Goal: Information Seeking & Learning: Find specific fact

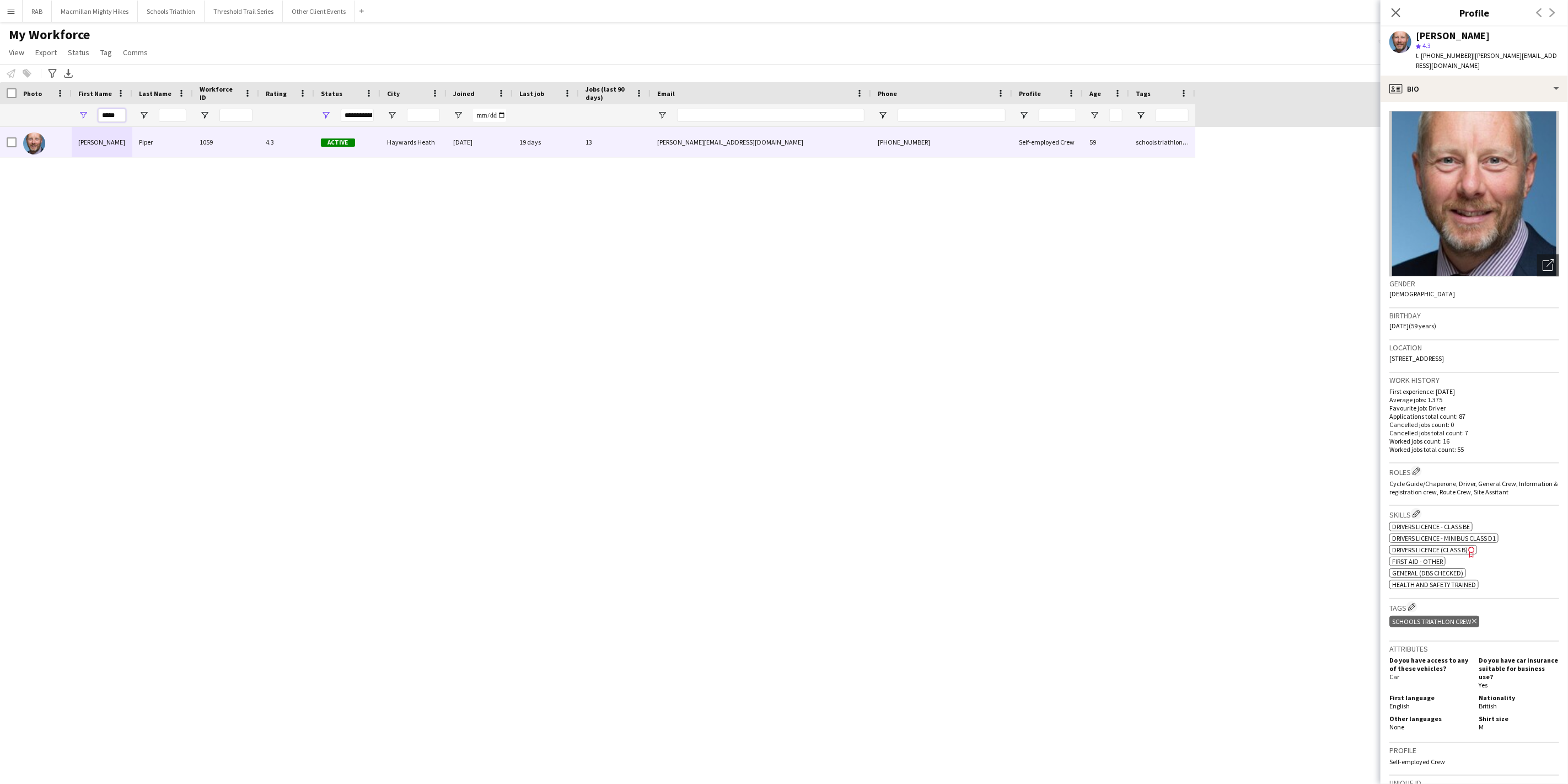
drag, startPoint x: 125, startPoint y: 118, endPoint x: 82, endPoint y: 118, distance: 43.0
click at [82, 118] on div "*****" at bounding box center [102, 115] width 61 height 22
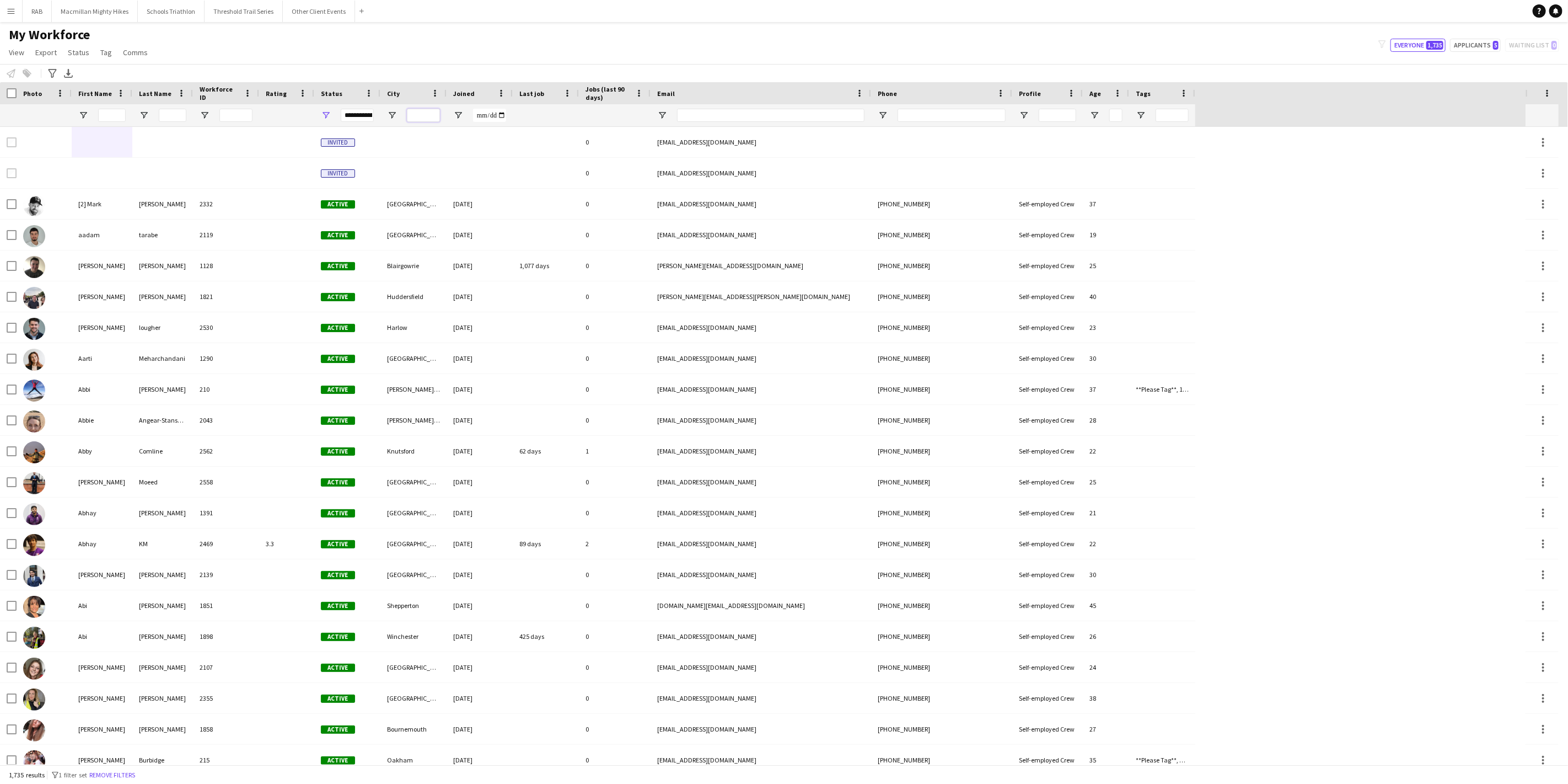
click at [421, 115] on input "City Filter Input" at bounding box center [423, 115] width 33 height 13
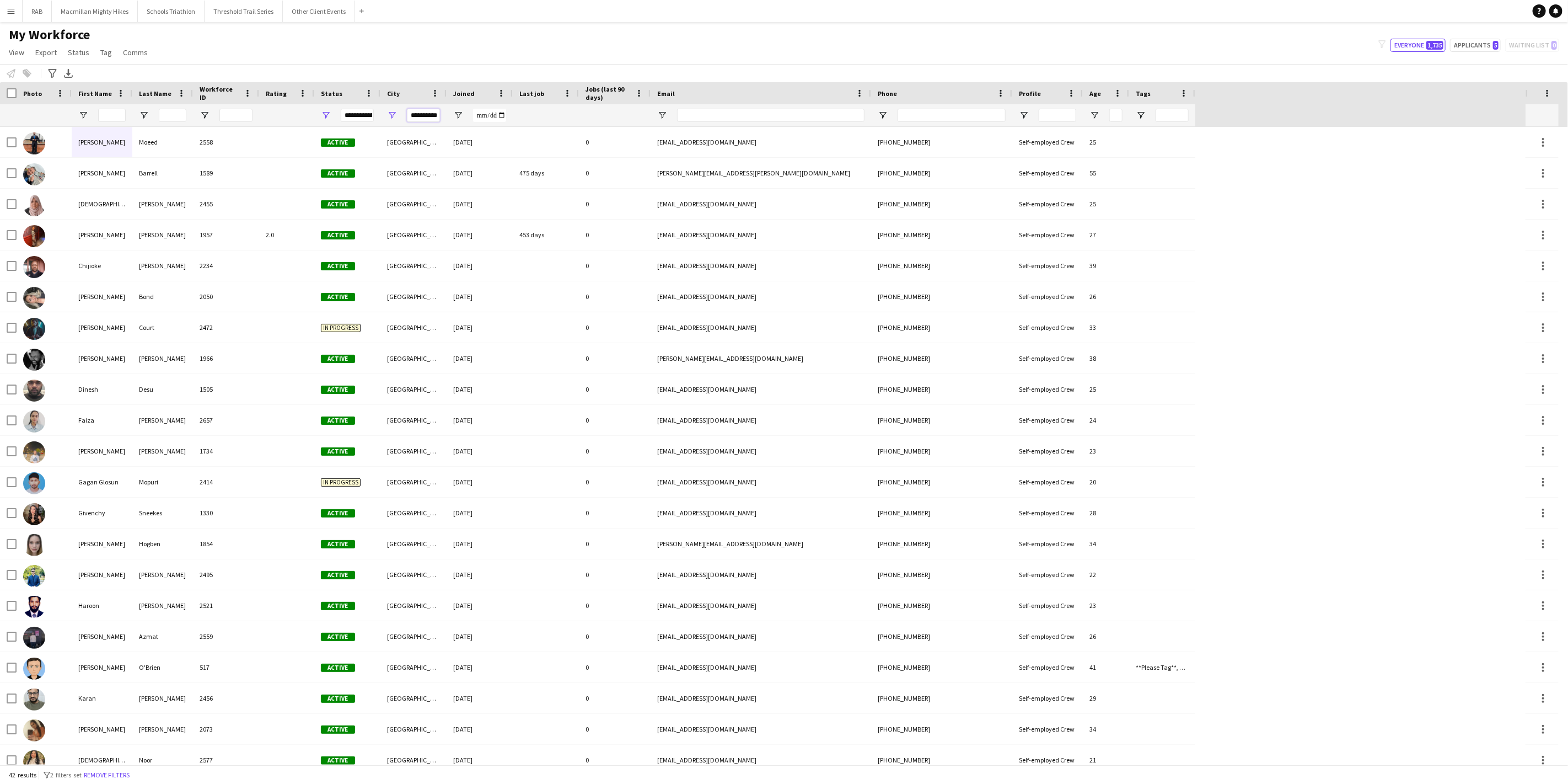
scroll to position [0, 5]
click at [566, 94] on span at bounding box center [567, 92] width 10 height 10
click at [533, 94] on span "Last job" at bounding box center [532, 94] width 25 height 9
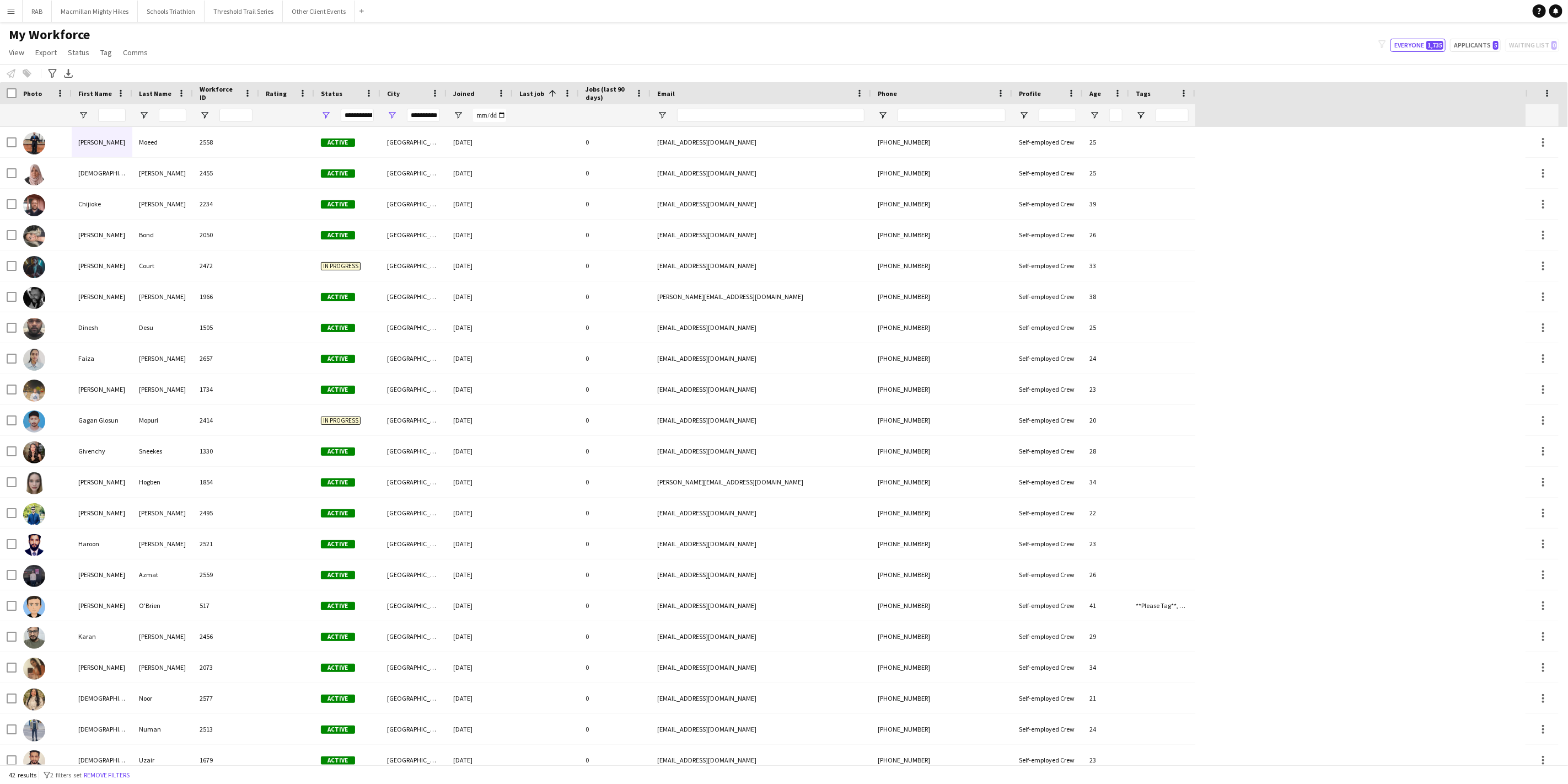
click at [533, 94] on span "Last job" at bounding box center [532, 94] width 25 height 9
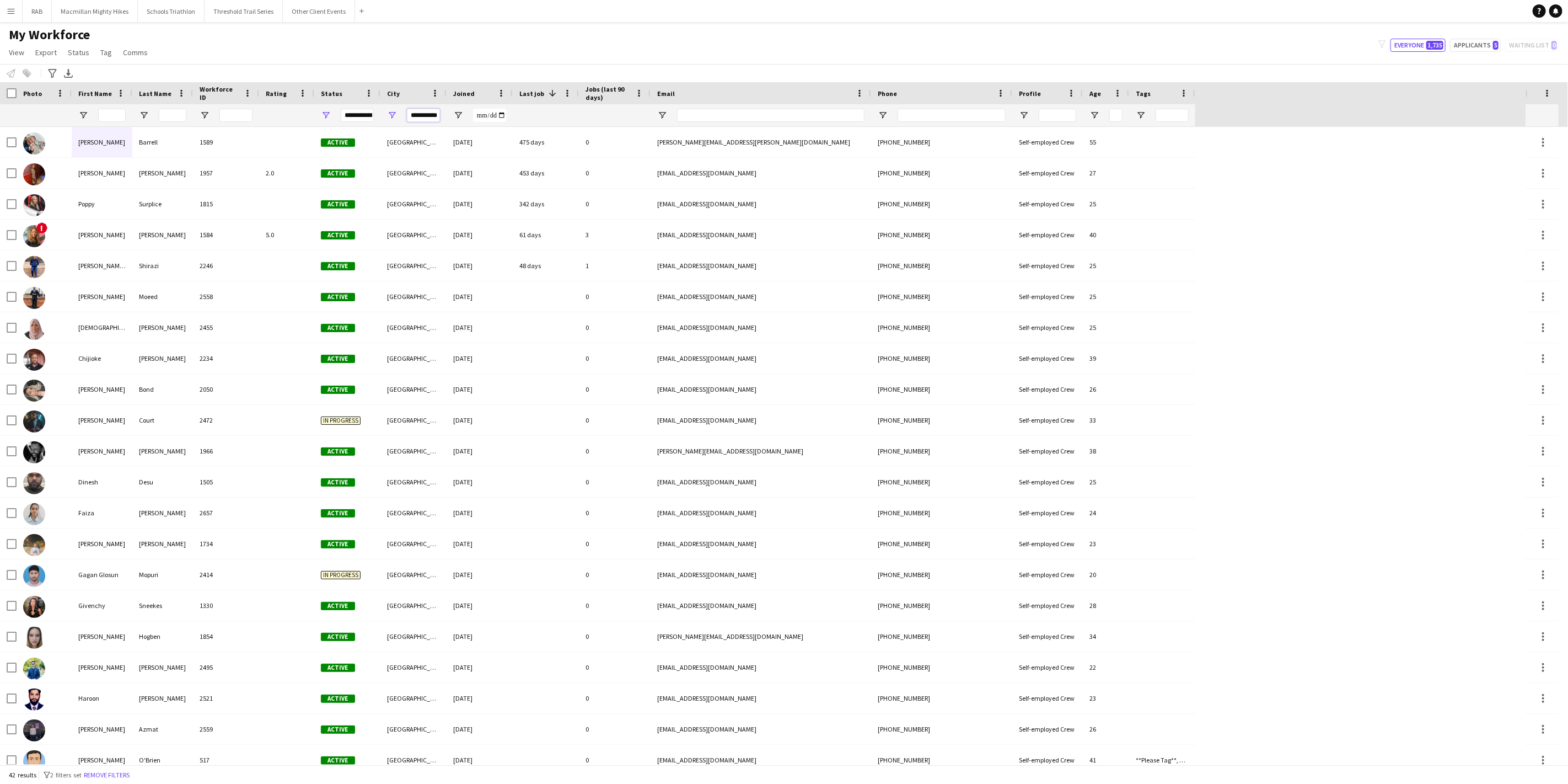
drag, startPoint x: 436, startPoint y: 116, endPoint x: 389, endPoint y: 112, distance: 47.2
click at [389, 112] on div "**********" at bounding box center [414, 115] width 66 height 22
type input "*"
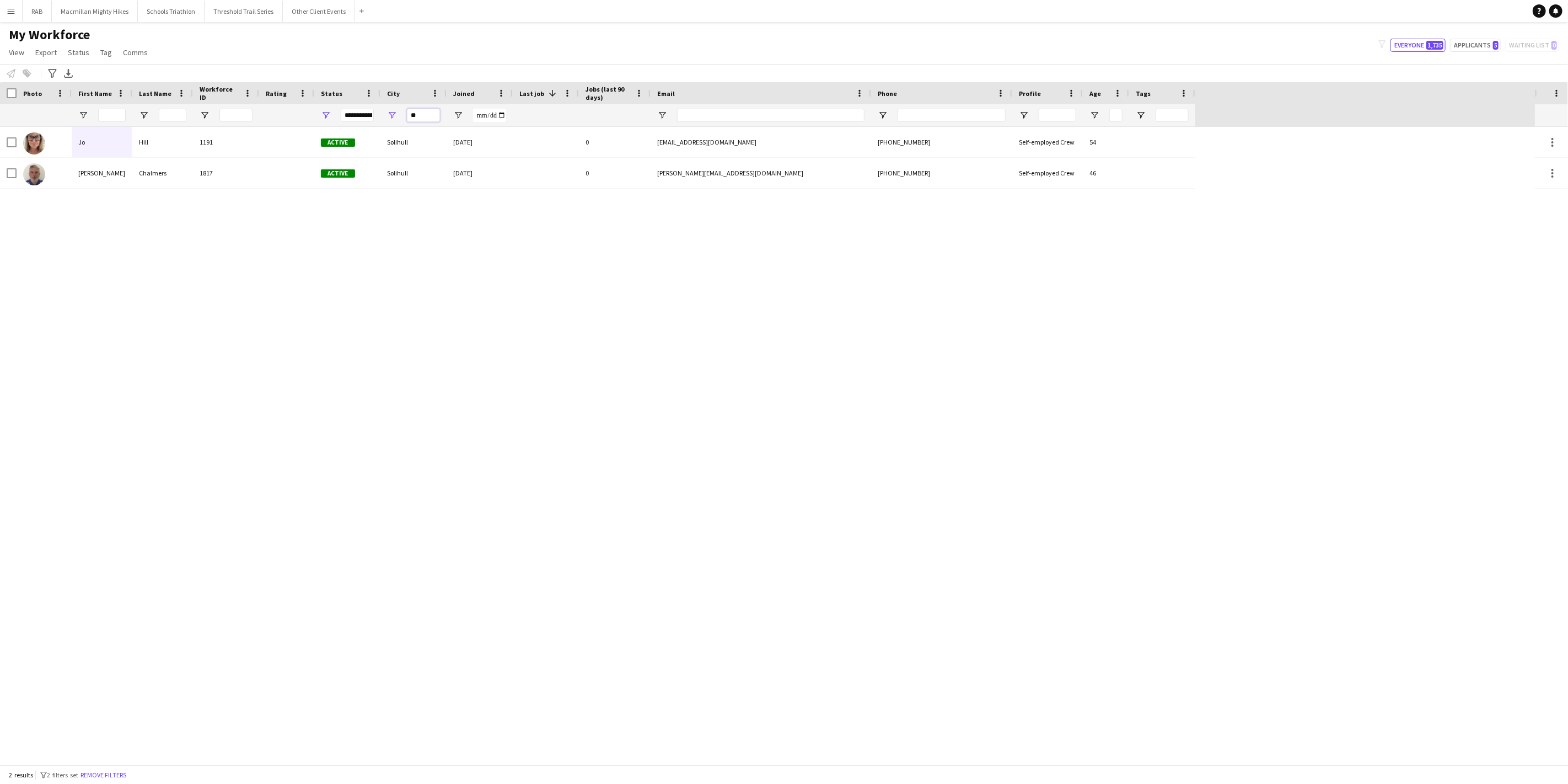
type input "*"
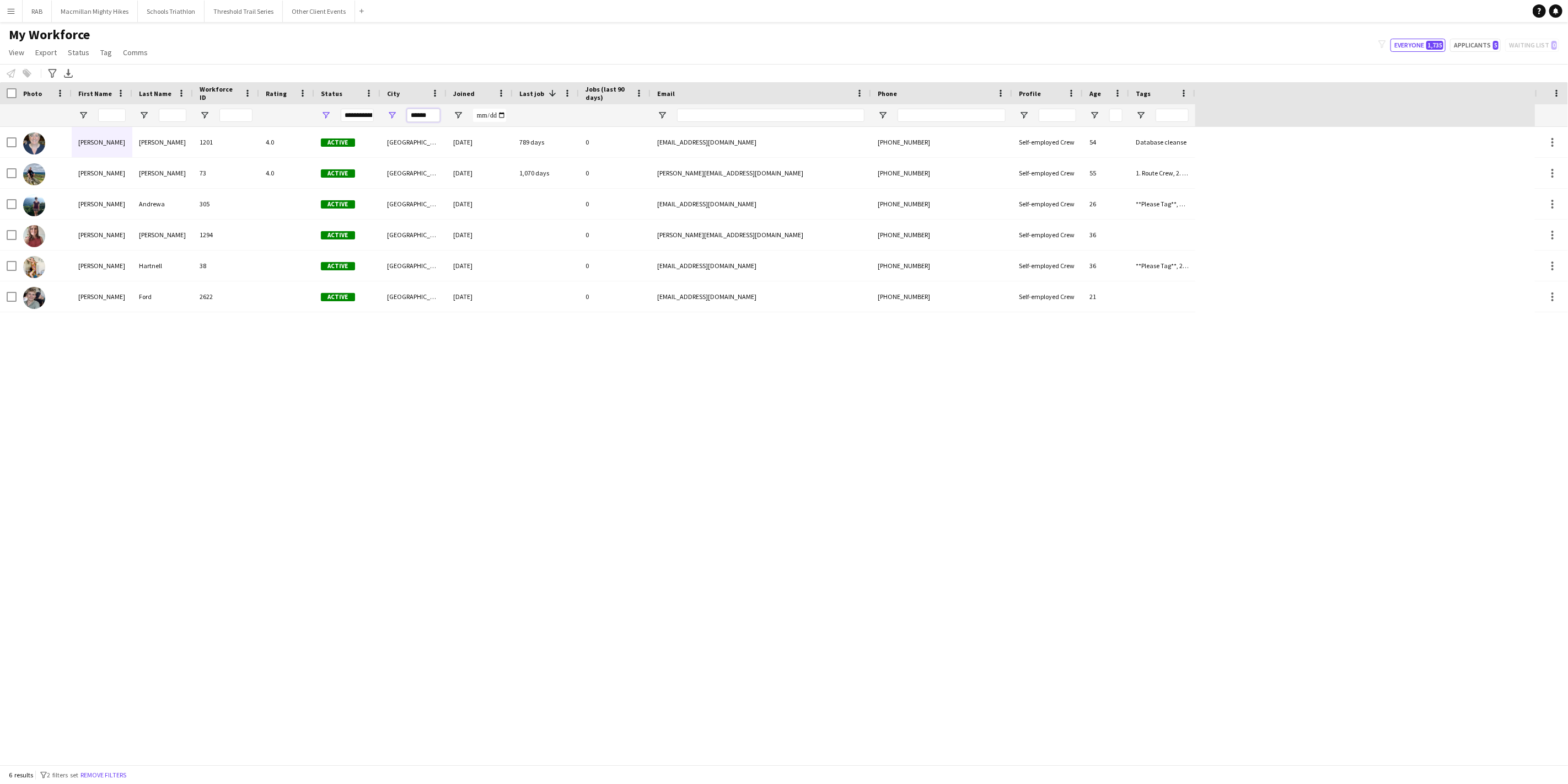
drag, startPoint x: 433, startPoint y: 118, endPoint x: 387, endPoint y: 117, distance: 46.0
click at [387, 117] on div "******" at bounding box center [414, 115] width 66 height 22
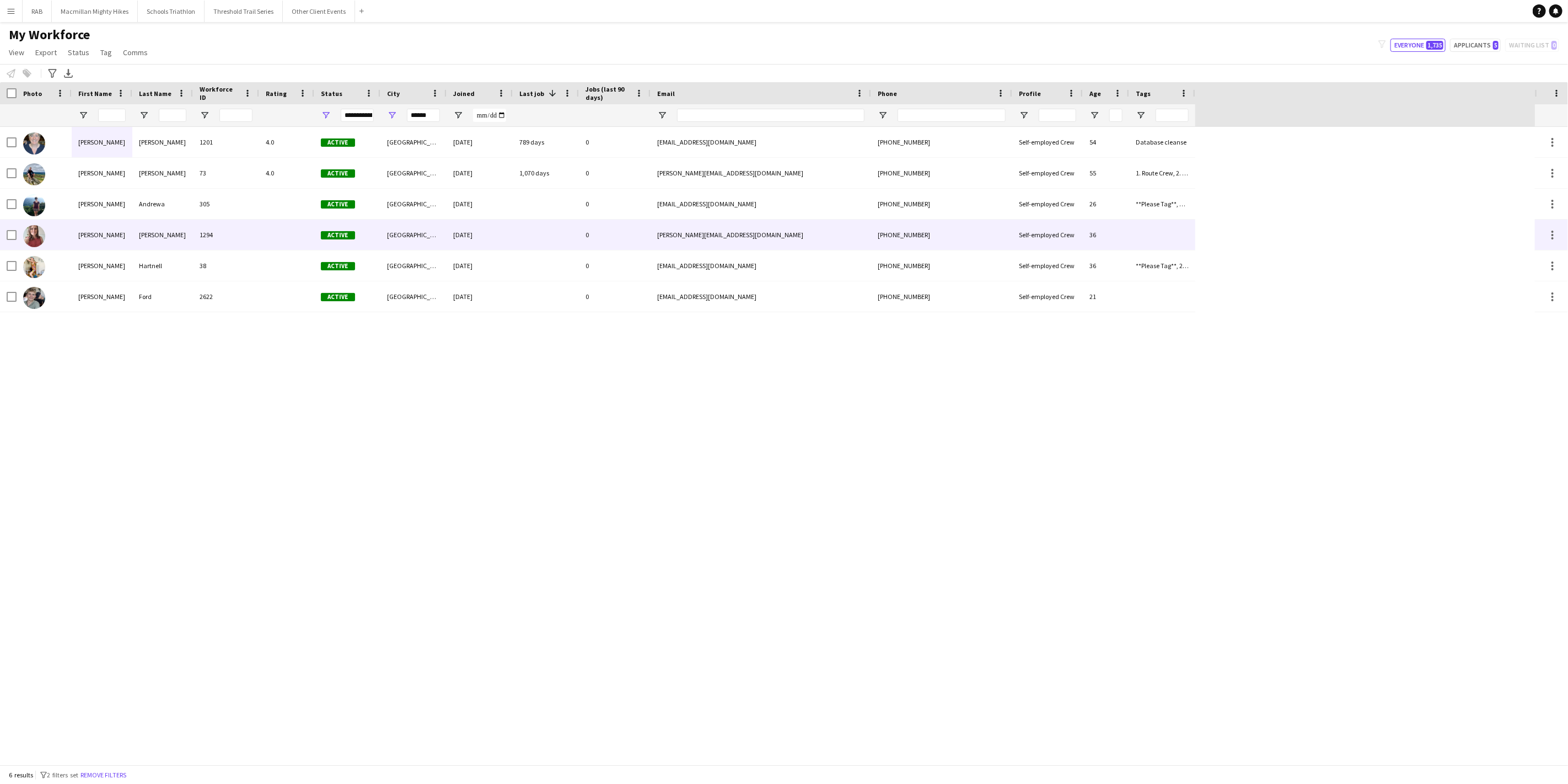
click at [131, 233] on div "[PERSON_NAME]" at bounding box center [102, 234] width 61 height 30
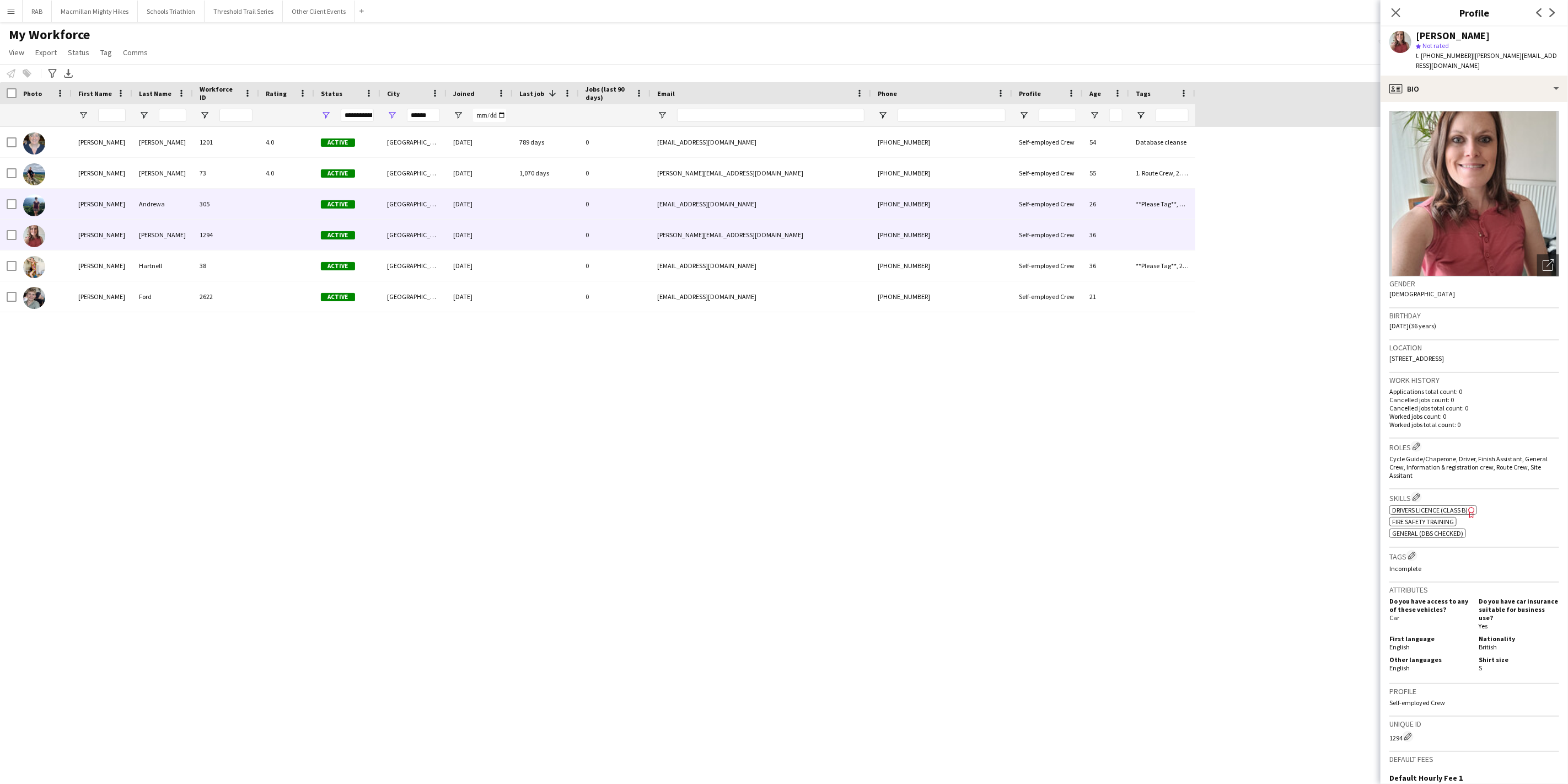
click at [139, 208] on div "Andrewa" at bounding box center [163, 204] width 61 height 30
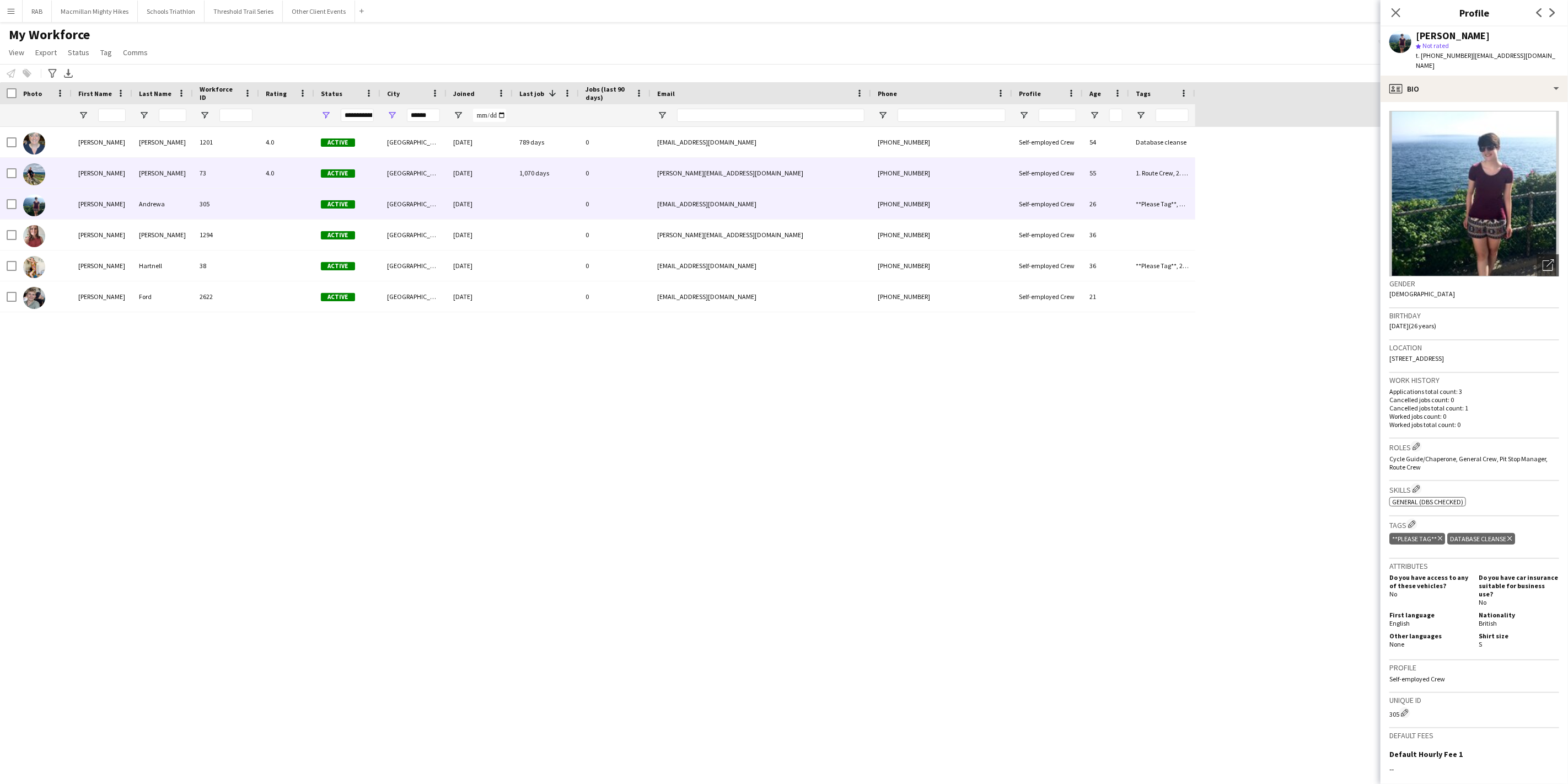
click at [128, 175] on div "[PERSON_NAME]" at bounding box center [102, 172] width 61 height 30
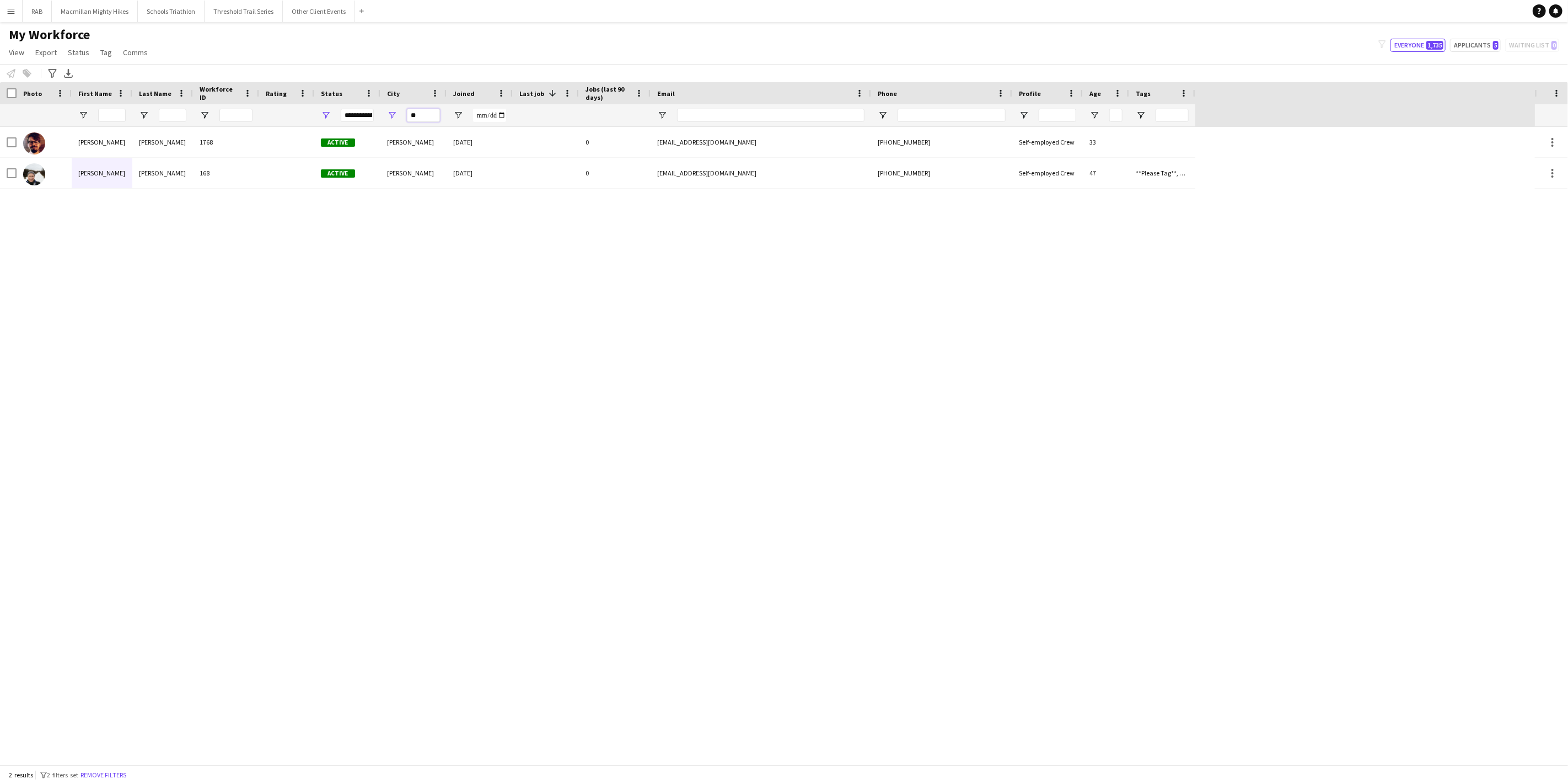
type input "*"
drag, startPoint x: 395, startPoint y: 112, endPoint x: 367, endPoint y: 109, distance: 28.2
click at [367, 109] on div at bounding box center [597, 115] width 1195 height 22
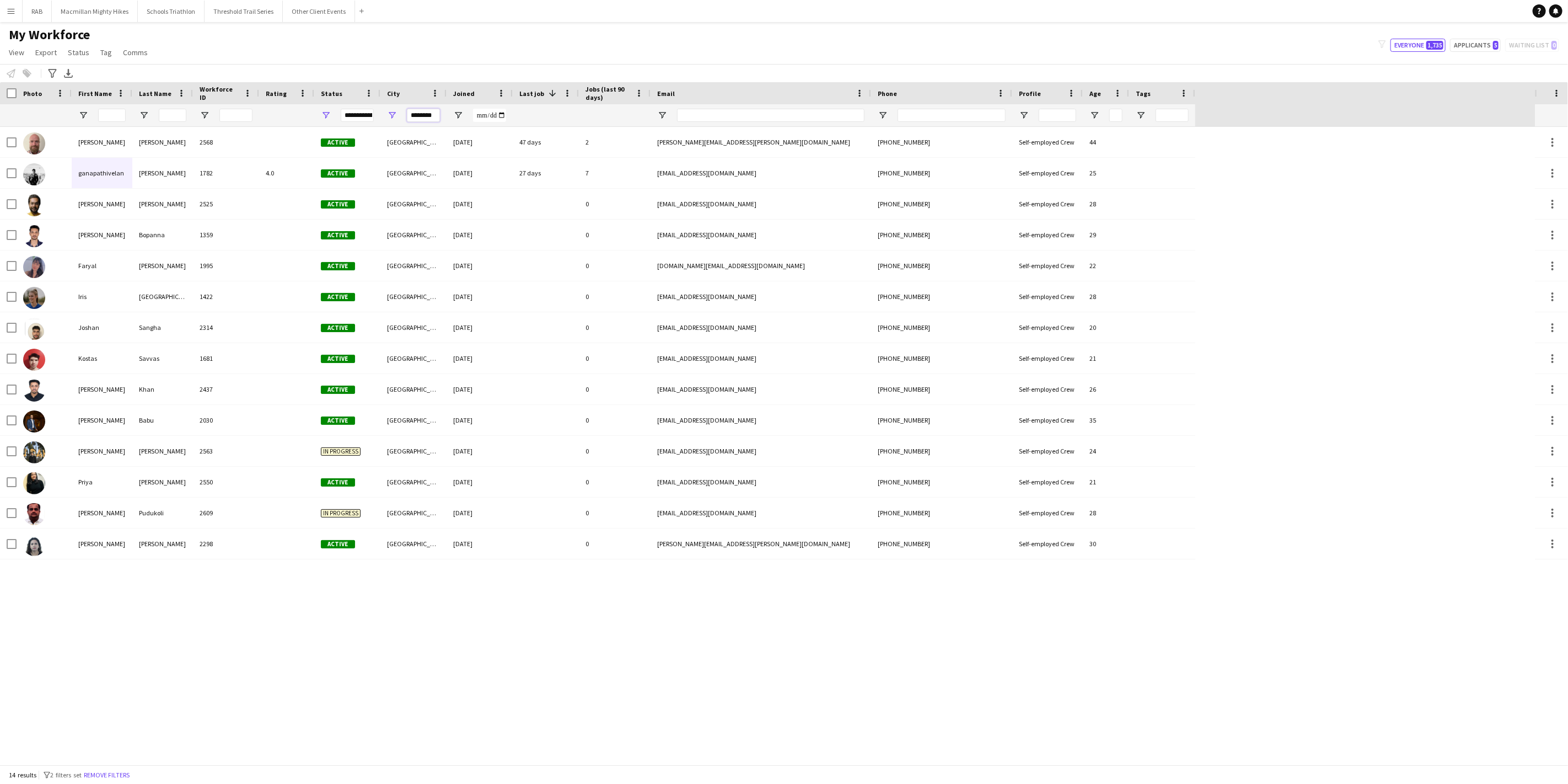
drag, startPoint x: 437, startPoint y: 117, endPoint x: 384, endPoint y: 116, distance: 53.0
click at [384, 116] on div "********" at bounding box center [414, 115] width 66 height 22
type input "*"
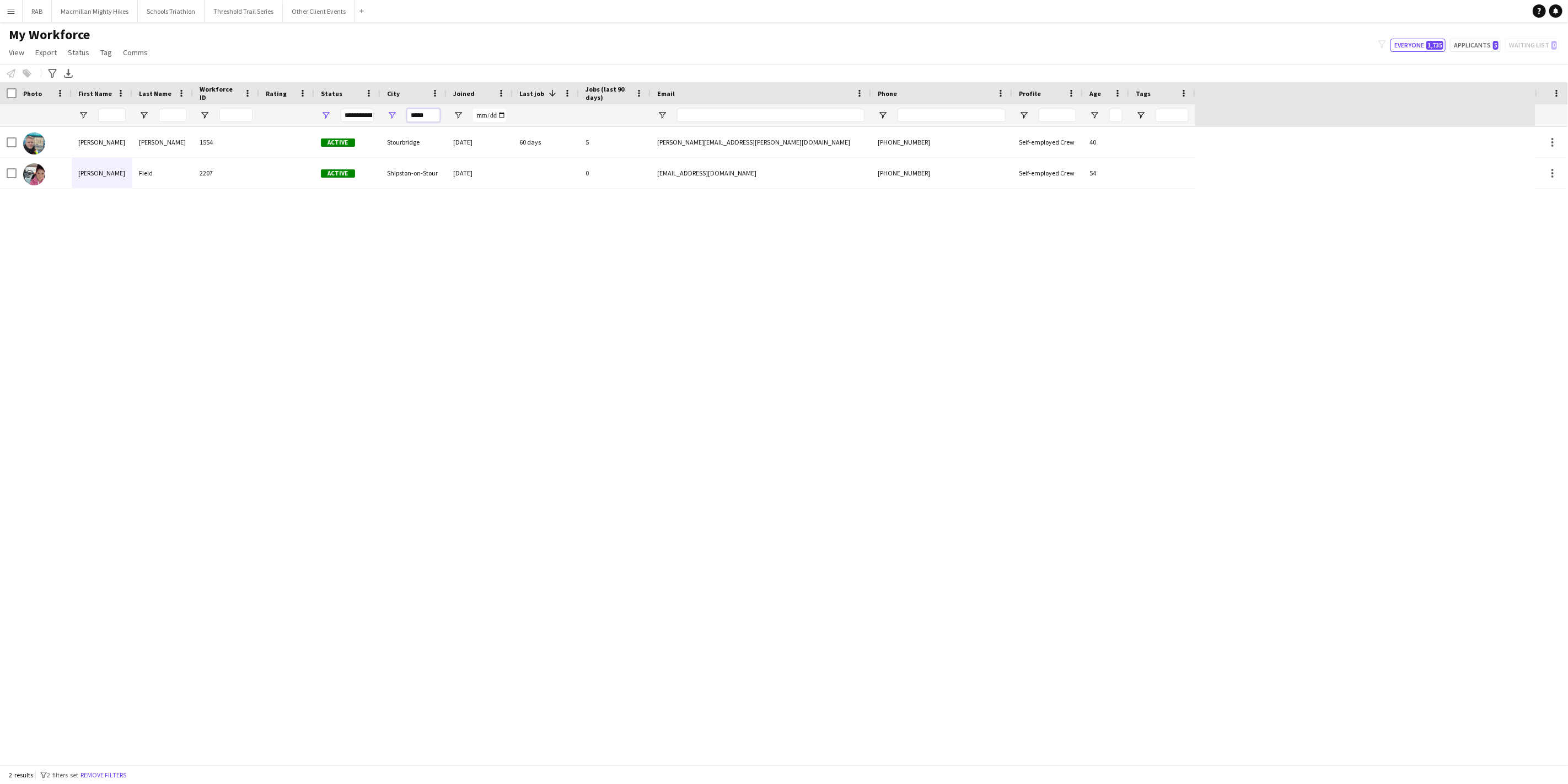
drag, startPoint x: 433, startPoint y: 115, endPoint x: 395, endPoint y: 121, distance: 38.5
click at [395, 121] on div "*****" at bounding box center [414, 115] width 66 height 22
type input "*"
type input "*****"
click at [203, 125] on div at bounding box center [226, 115] width 66 height 22
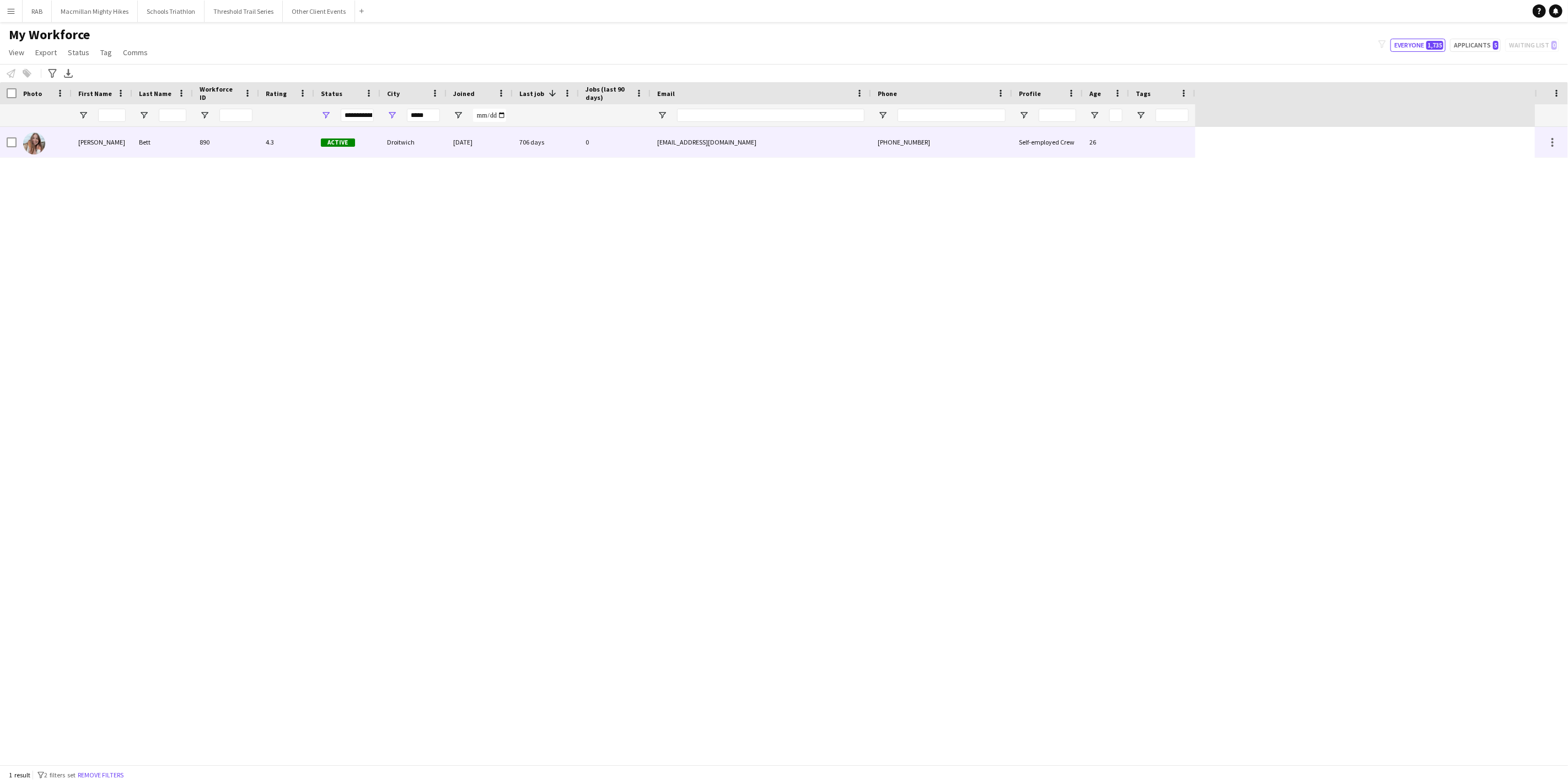
click at [196, 139] on div "890" at bounding box center [226, 142] width 66 height 30
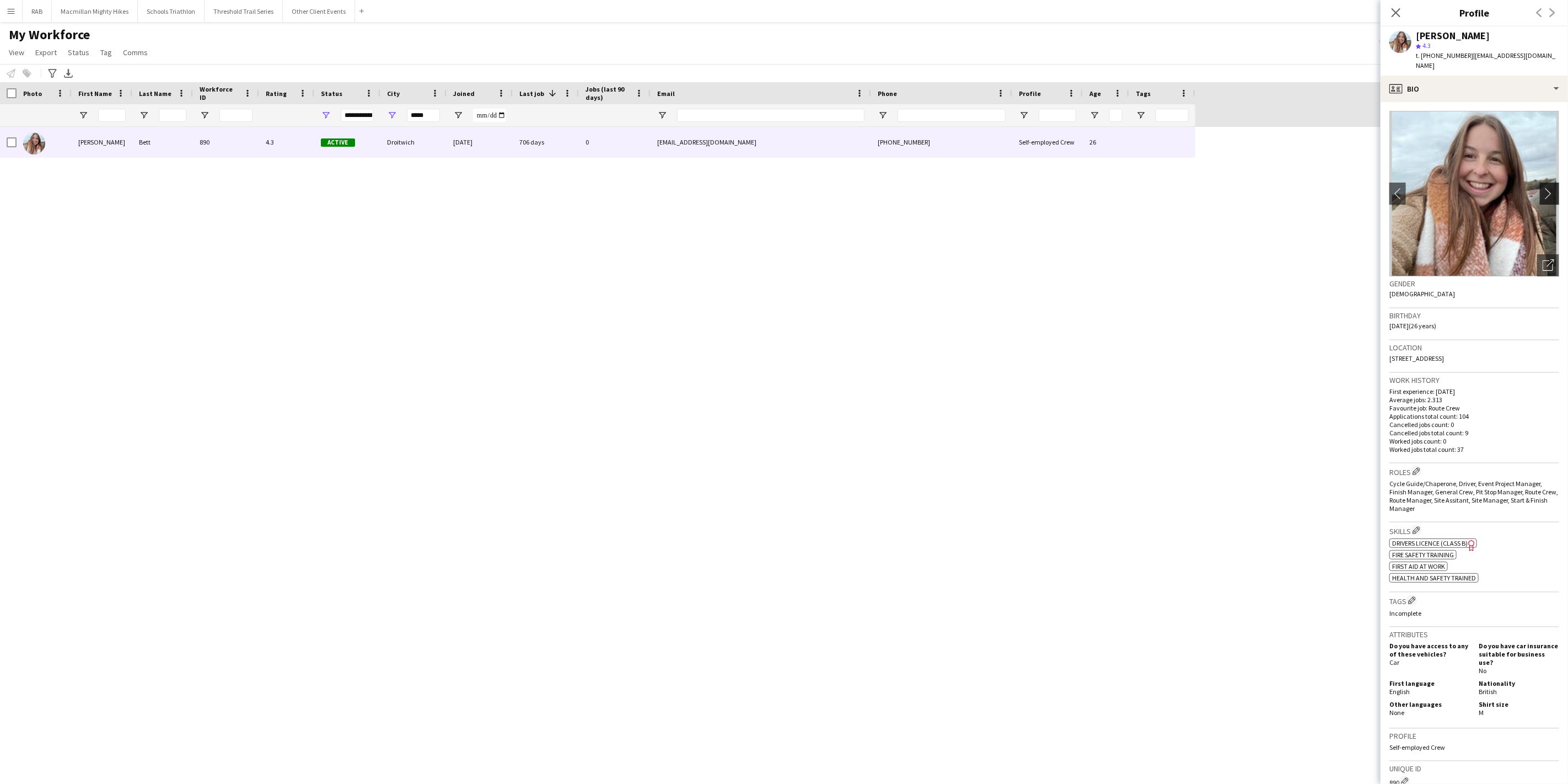
click at [1543, 187] on app-icon "chevron-right" at bounding box center [1551, 193] width 17 height 11
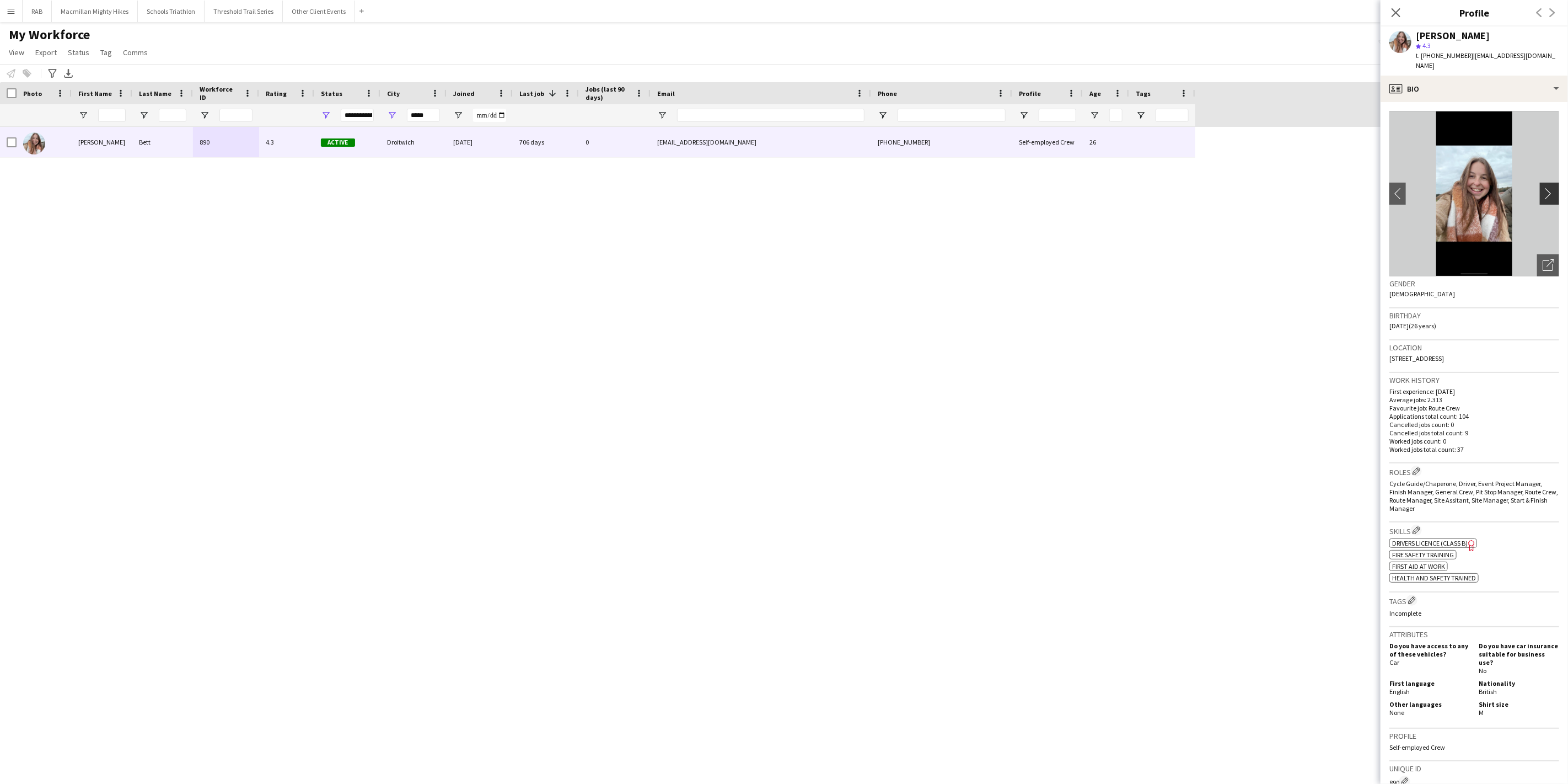
click at [1543, 187] on app-icon "chevron-right" at bounding box center [1551, 193] width 17 height 11
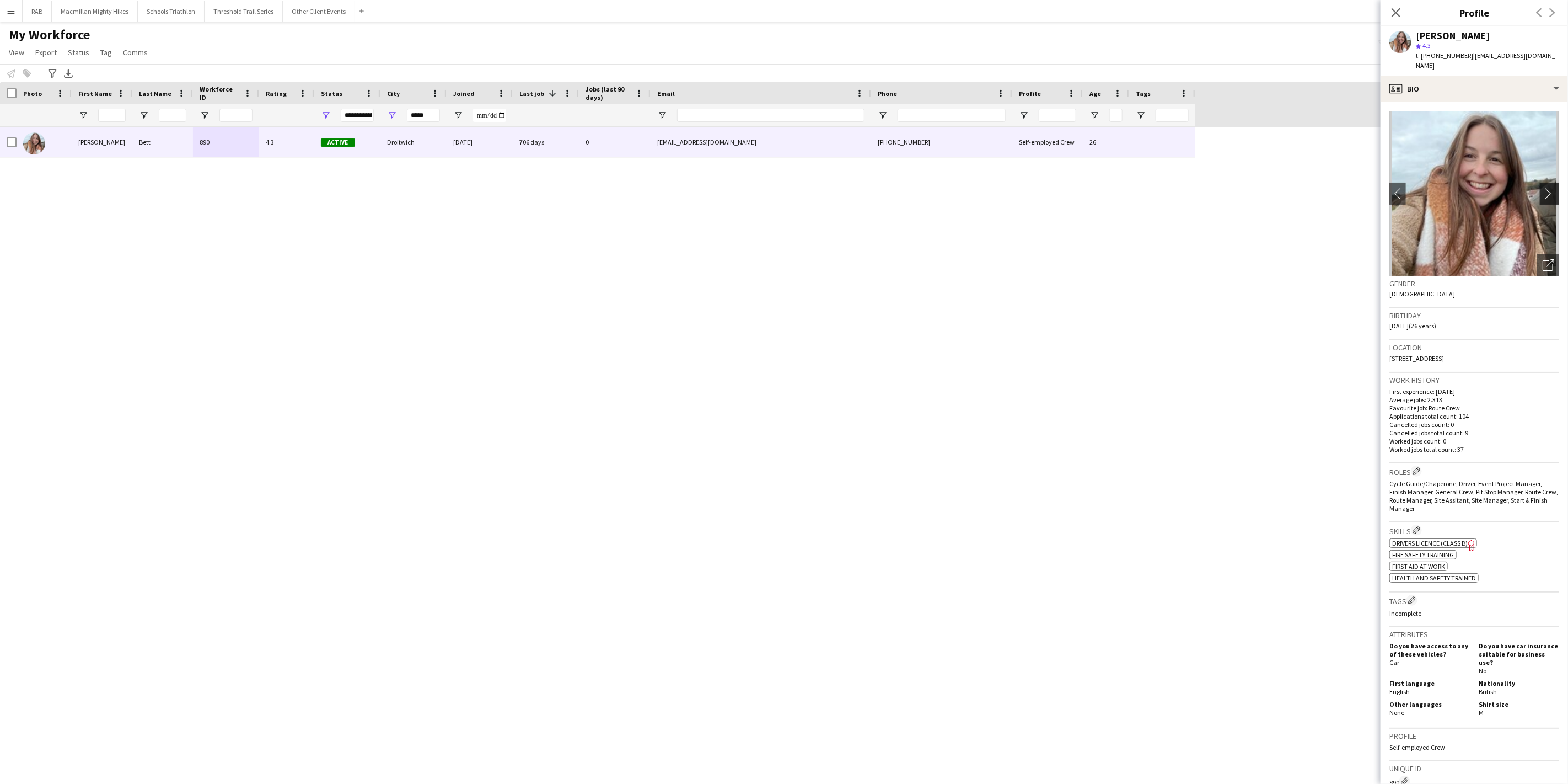
click at [1543, 187] on app-icon "chevron-right" at bounding box center [1551, 193] width 17 height 11
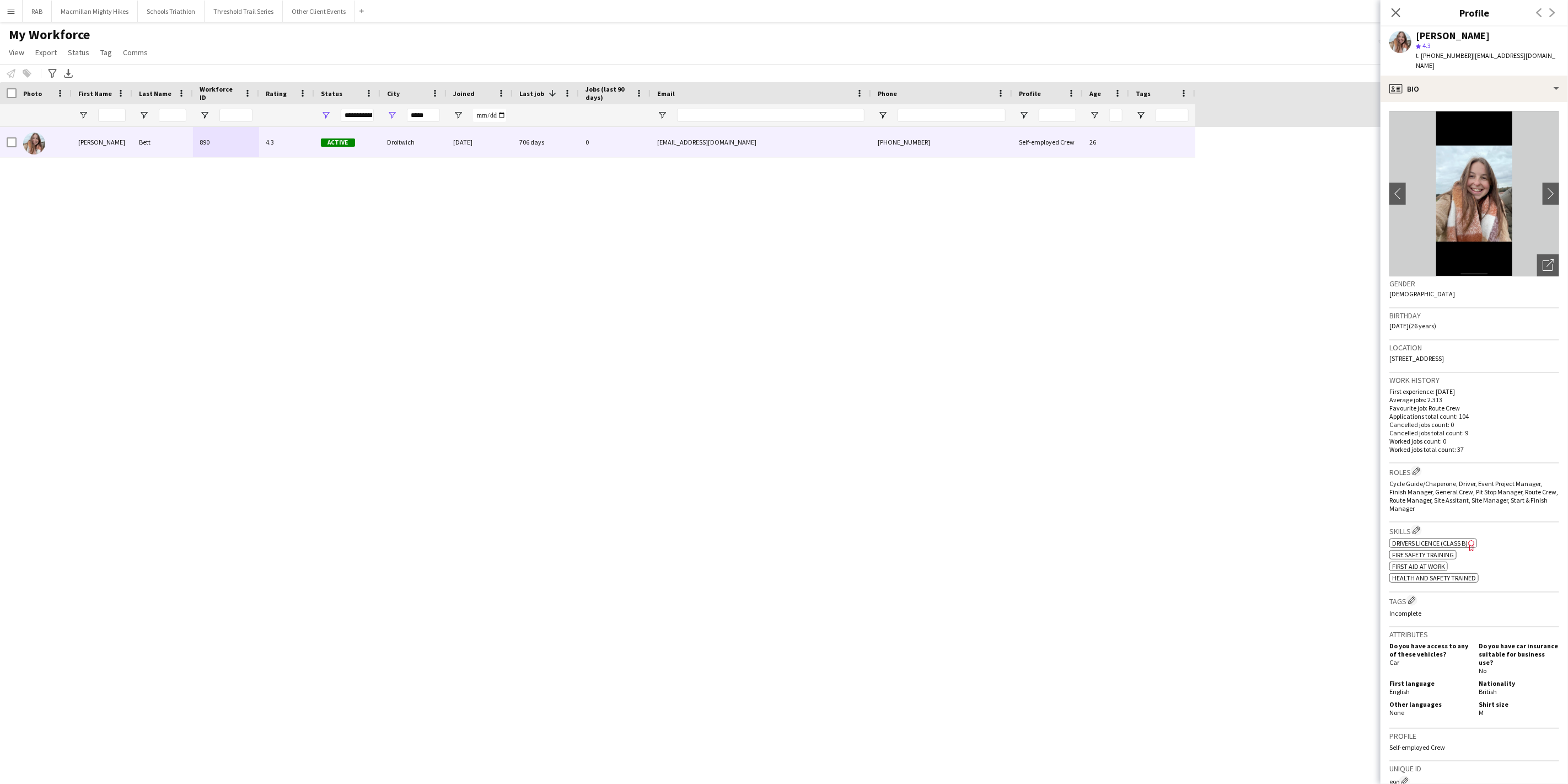
click at [1287, 335] on div "[PERSON_NAME] 890 4.3 Active Droitwich [DATE] 706 days 0 [EMAIL_ADDRESS][DOMAIN…" at bounding box center [767, 446] width 1535 height 638
click at [1392, 14] on icon "Close pop-in" at bounding box center [1396, 12] width 10 height 10
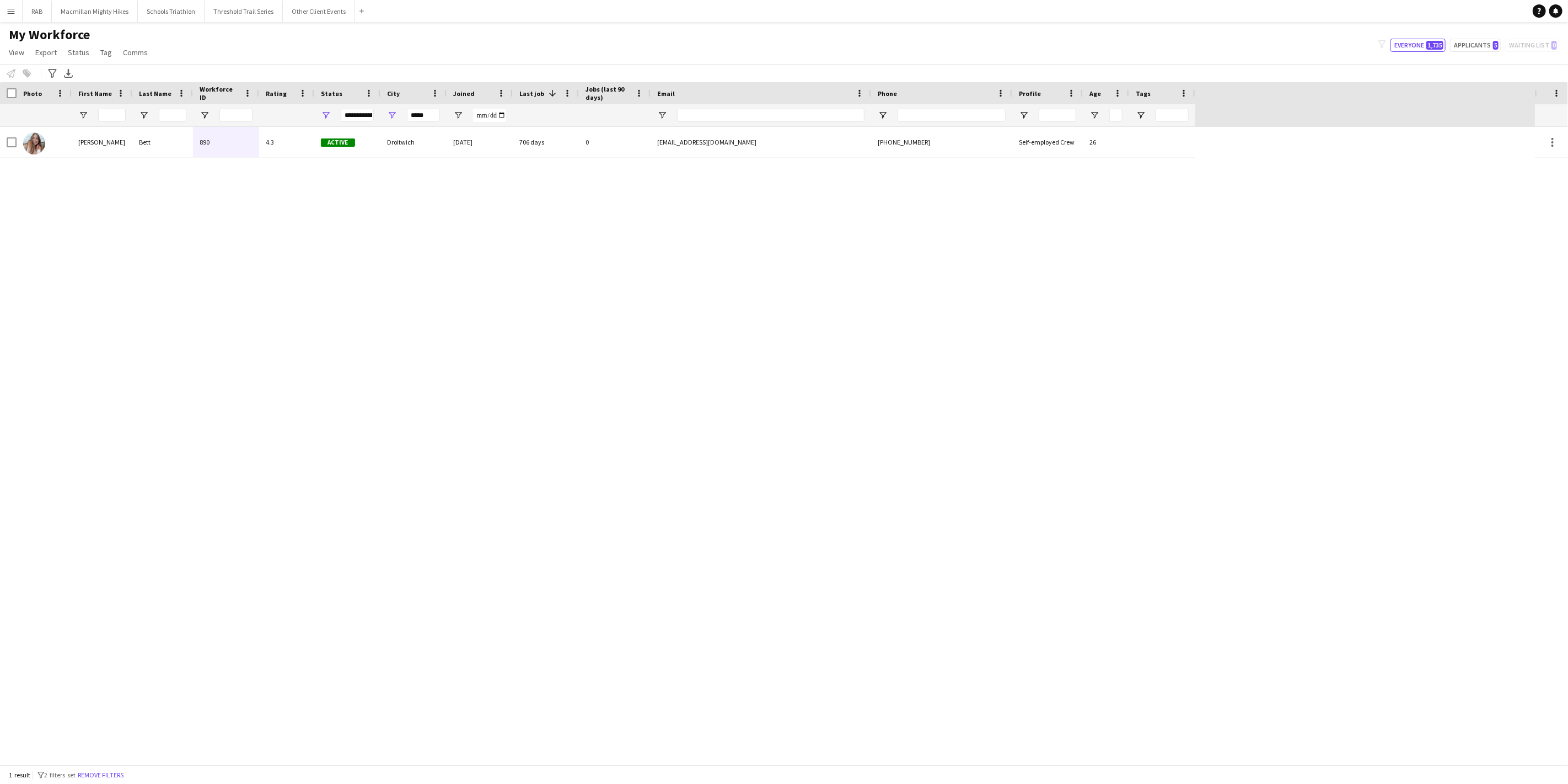
click at [892, 407] on div "[PERSON_NAME] 890 4.3 Active Droitwich [DATE] 706 days 0 [EMAIL_ADDRESS][DOMAIN…" at bounding box center [767, 446] width 1535 height 638
click at [383, 285] on div "[PERSON_NAME] 890 4.3 Active Droitwich [DATE] 706 days 0 [EMAIL_ADDRESS][DOMAIN…" at bounding box center [767, 446] width 1535 height 638
click at [181, 117] on input "Last Name Filter Input" at bounding box center [172, 115] width 28 height 13
type input "****"
drag, startPoint x: 437, startPoint y: 116, endPoint x: 392, endPoint y: 115, distance: 45.0
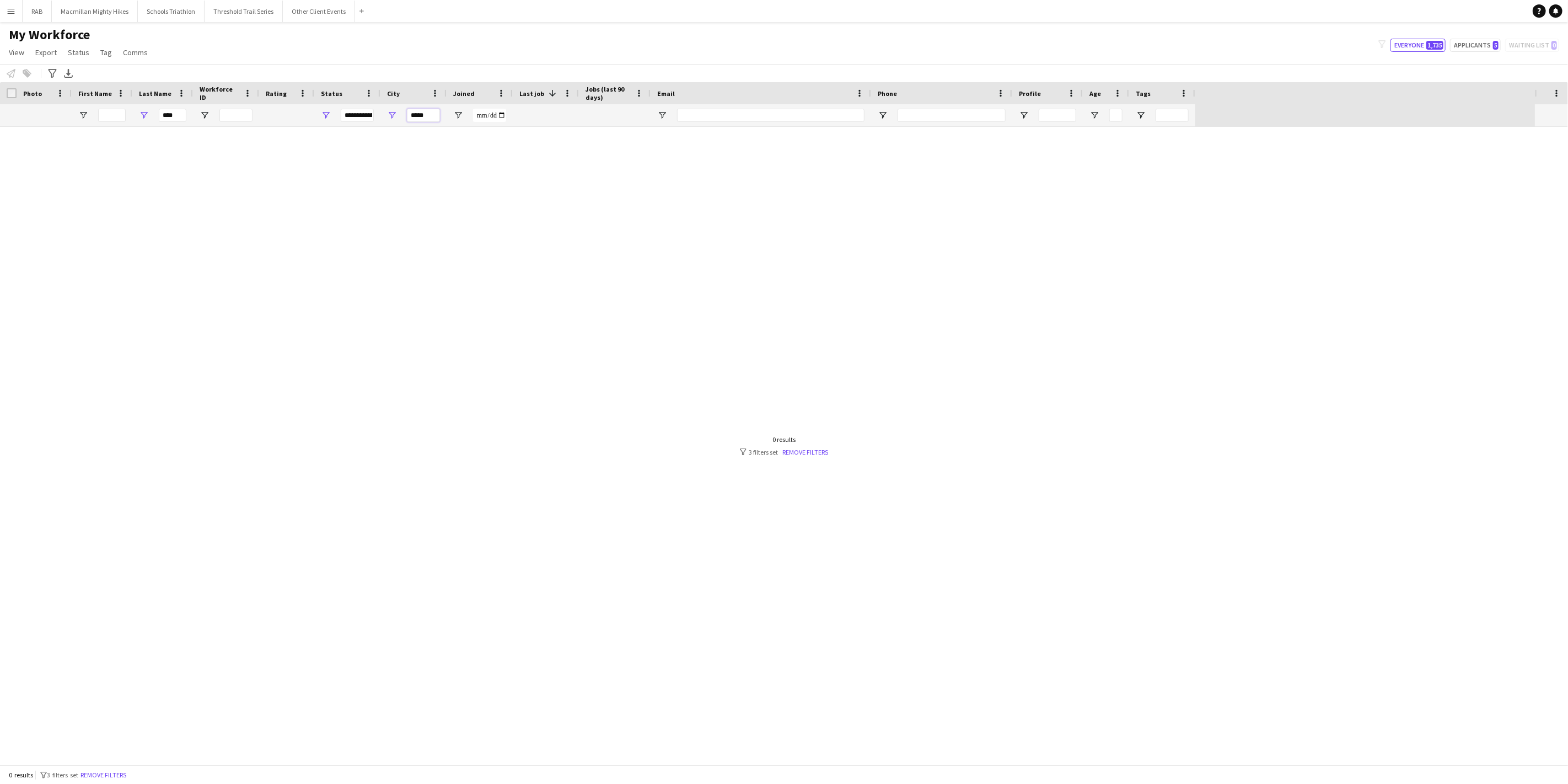
click at [392, 115] on div "*****" at bounding box center [414, 115] width 66 height 22
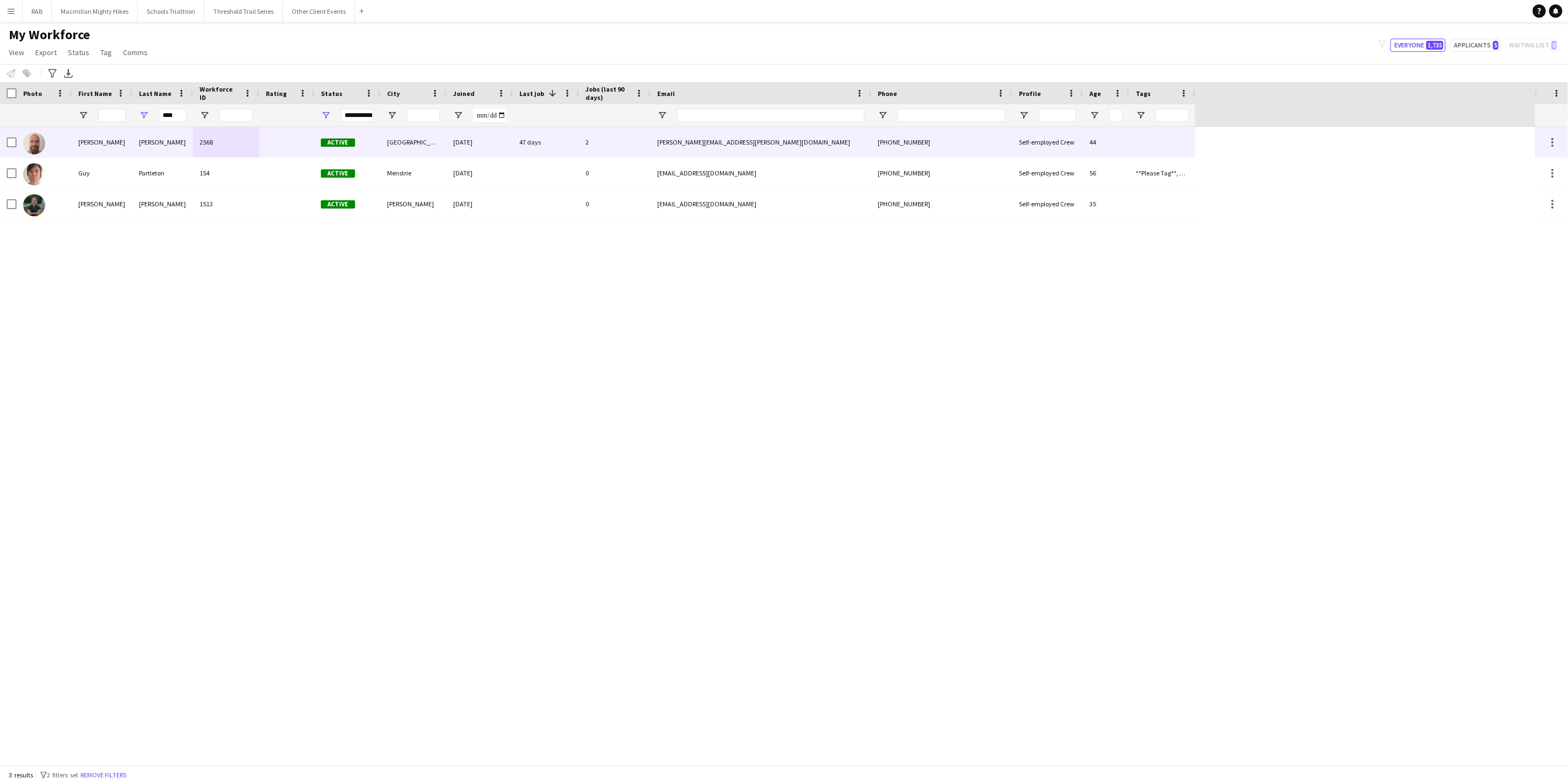
click at [179, 140] on div "[PERSON_NAME]" at bounding box center [163, 142] width 61 height 30
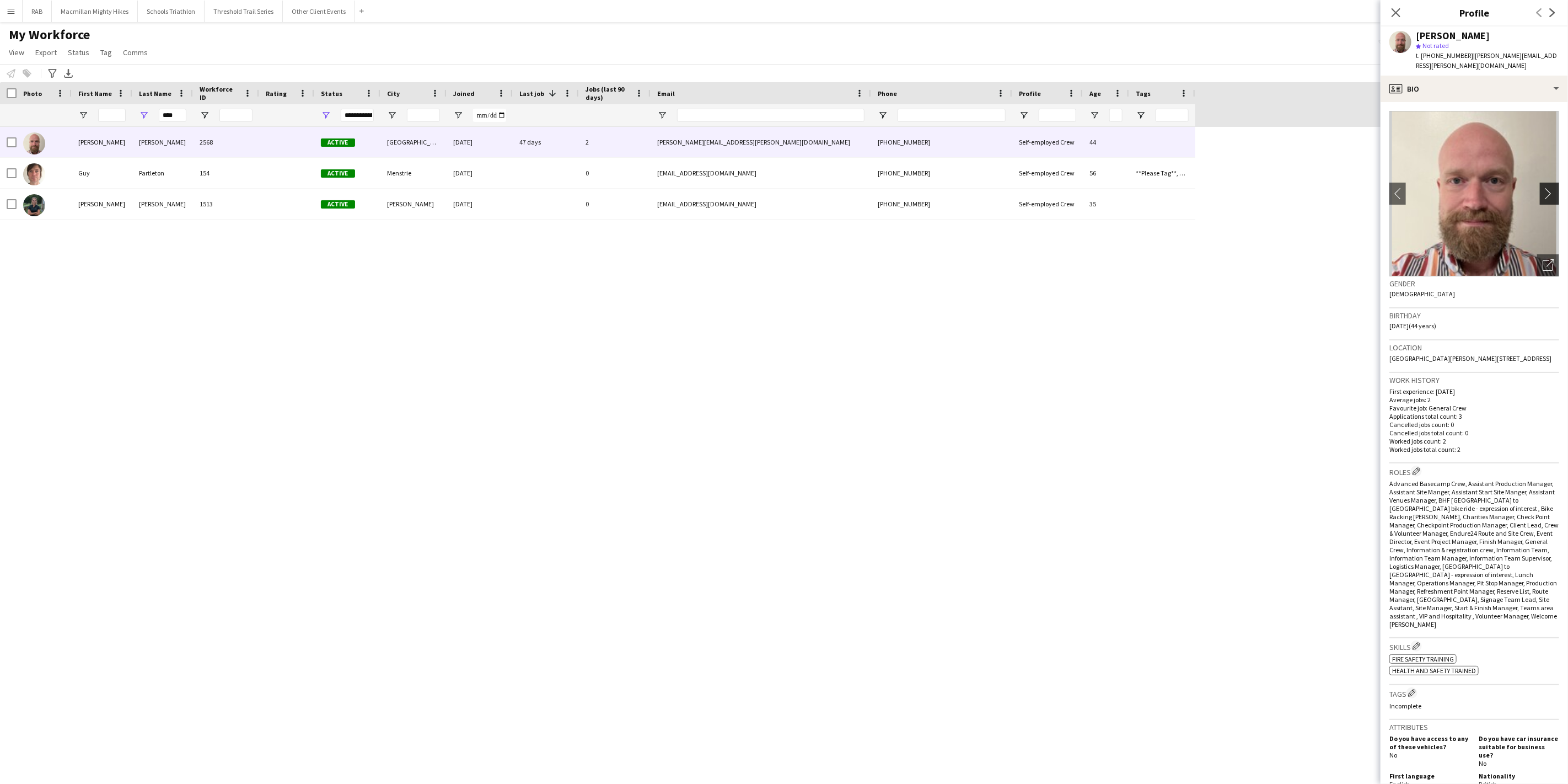
click at [1540, 191] on button "chevron-right" at bounding box center [1551, 193] width 22 height 22
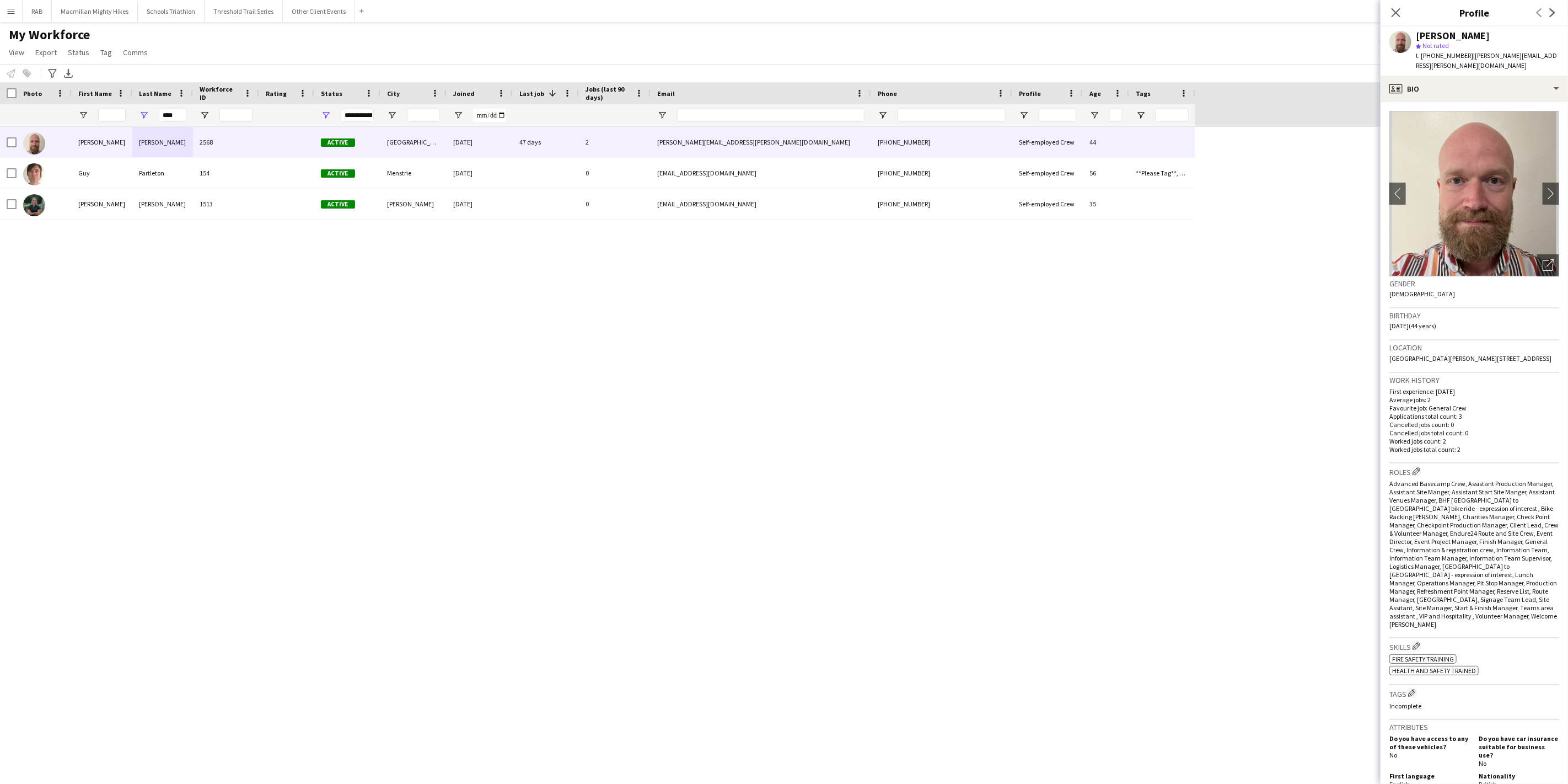
drag, startPoint x: 1522, startPoint y: 348, endPoint x: 1543, endPoint y: 348, distance: 21.0
click at [1543, 355] on span "[GEOGRAPHIC_DATA][PERSON_NAME][STREET_ADDRESS]" at bounding box center [1470, 359] width 162 height 9
copy span "CV1 3DG"
